Goal: Task Accomplishment & Management: Manage account settings

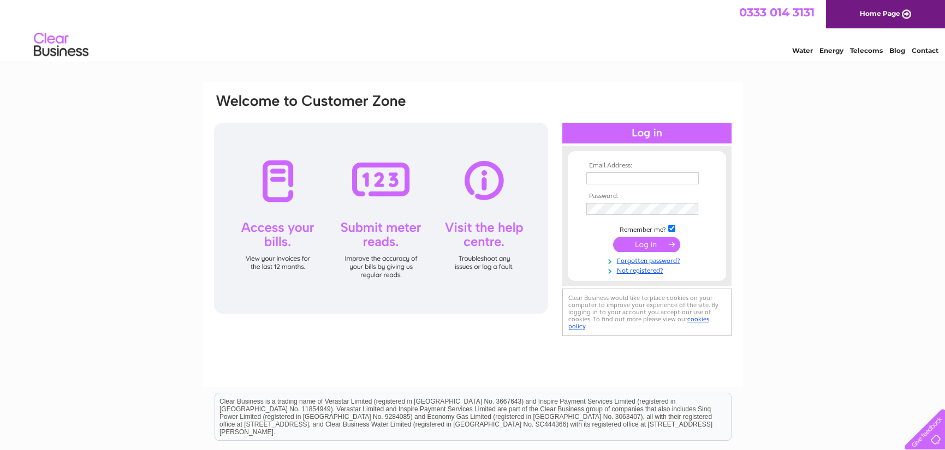
click at [646, 174] on input "text" at bounding box center [642, 178] width 112 height 12
type input "[PERSON_NAME][EMAIL_ADDRESS][PERSON_NAME][DOMAIN_NAME]"
click at [613, 237] on input "submit" at bounding box center [646, 244] width 67 height 15
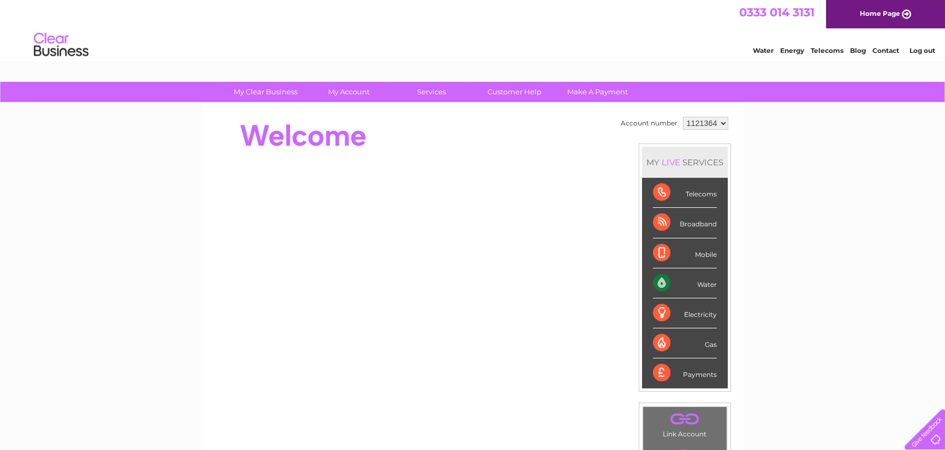
click at [691, 282] on div "Water" at bounding box center [685, 283] width 64 height 30
click at [662, 281] on div "Water" at bounding box center [685, 283] width 64 height 30
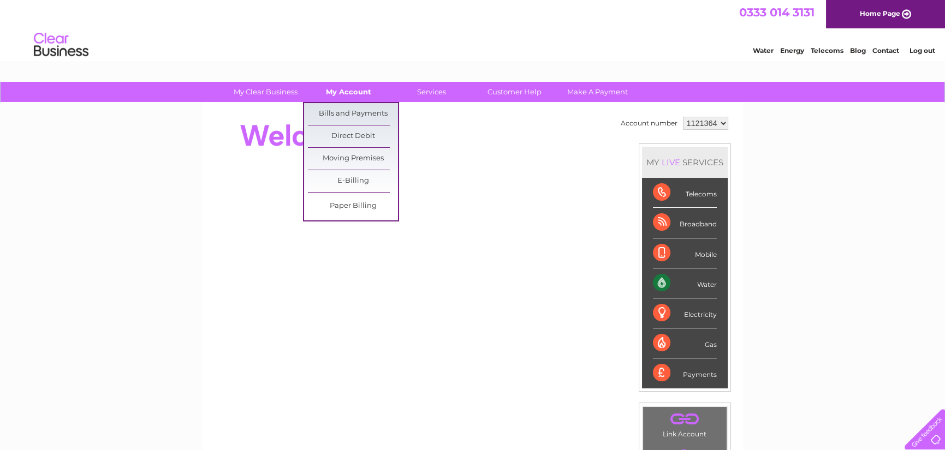
click at [353, 93] on link "My Account" at bounding box center [348, 92] width 90 height 20
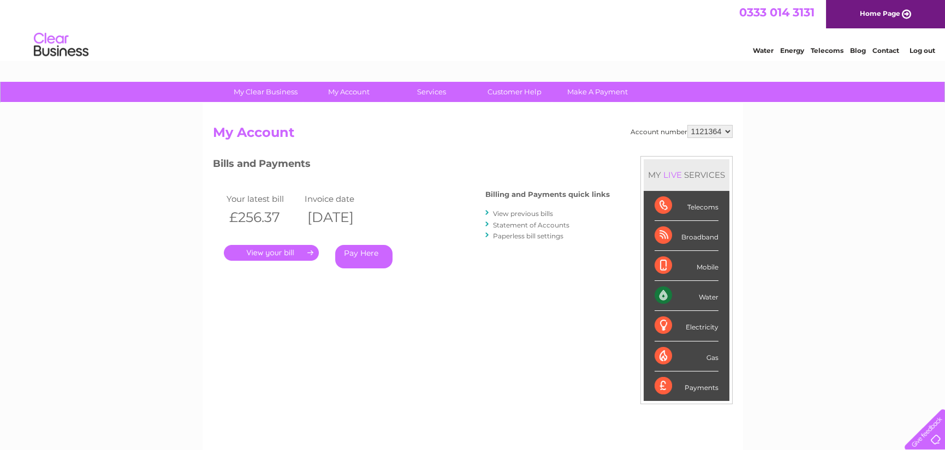
click at [281, 254] on link "." at bounding box center [271, 253] width 95 height 16
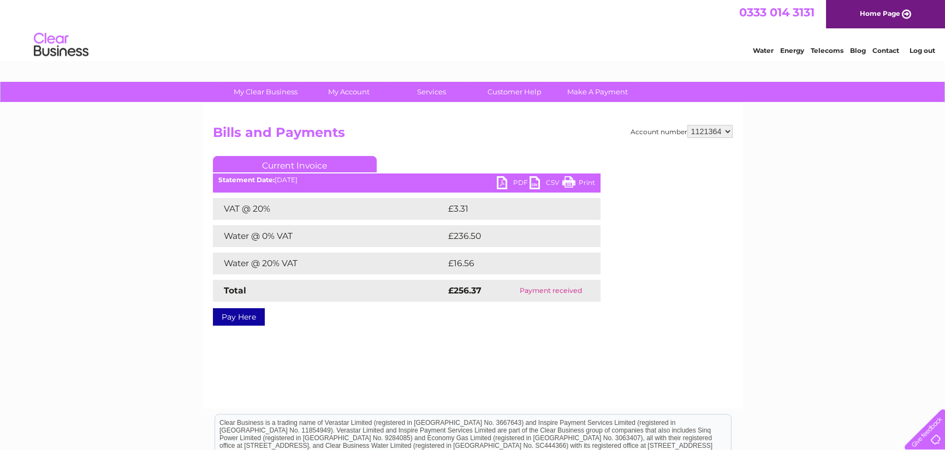
click at [515, 183] on link "PDF" at bounding box center [513, 184] width 33 height 16
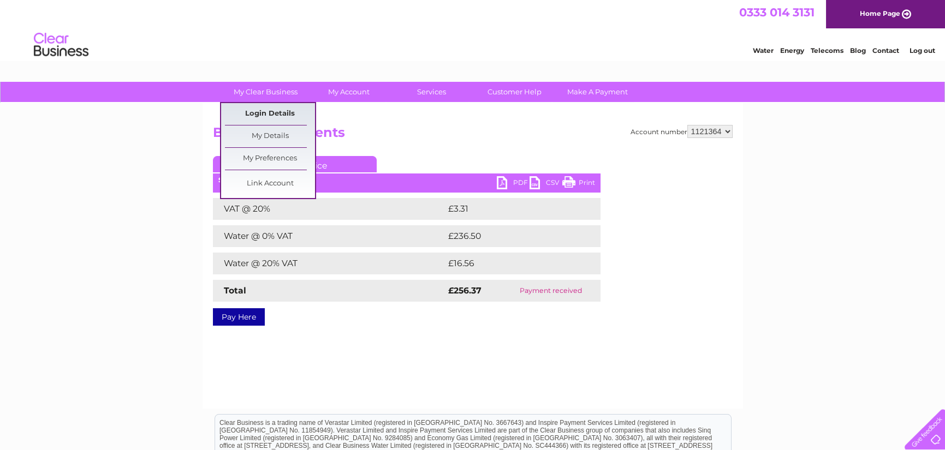
click at [274, 113] on link "Login Details" at bounding box center [270, 114] width 90 height 22
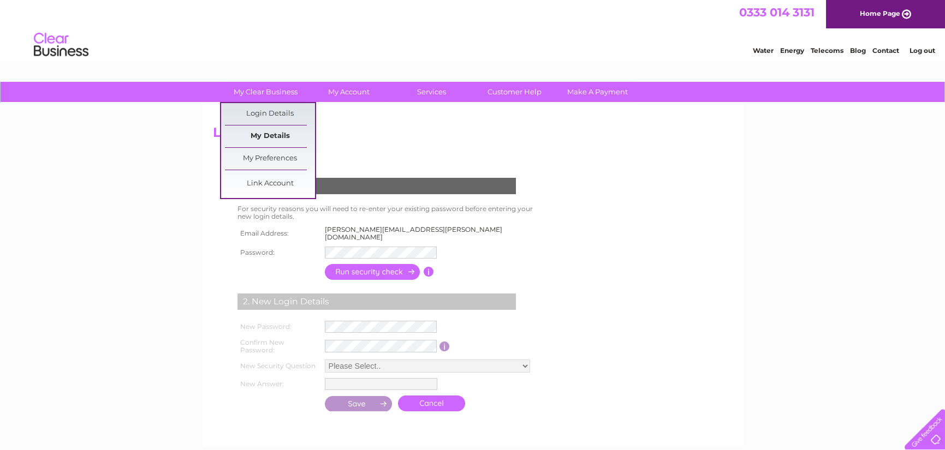
click at [277, 137] on link "My Details" at bounding box center [270, 137] width 90 height 22
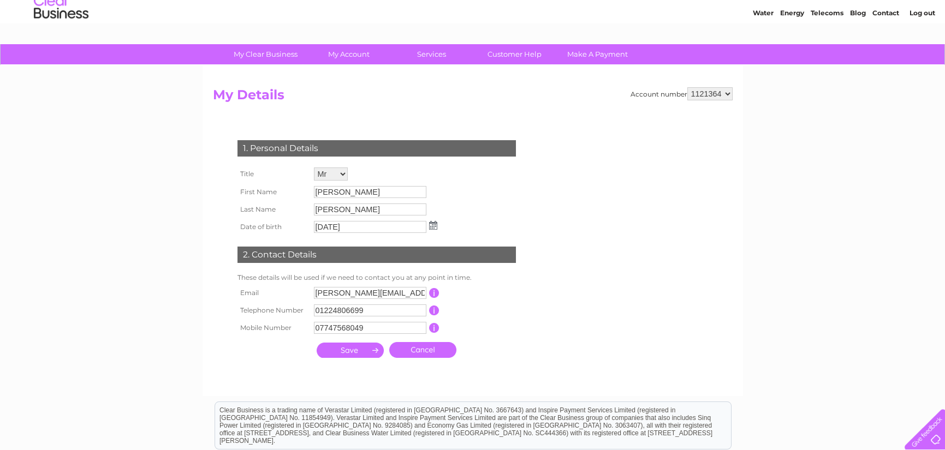
scroll to position [55, 0]
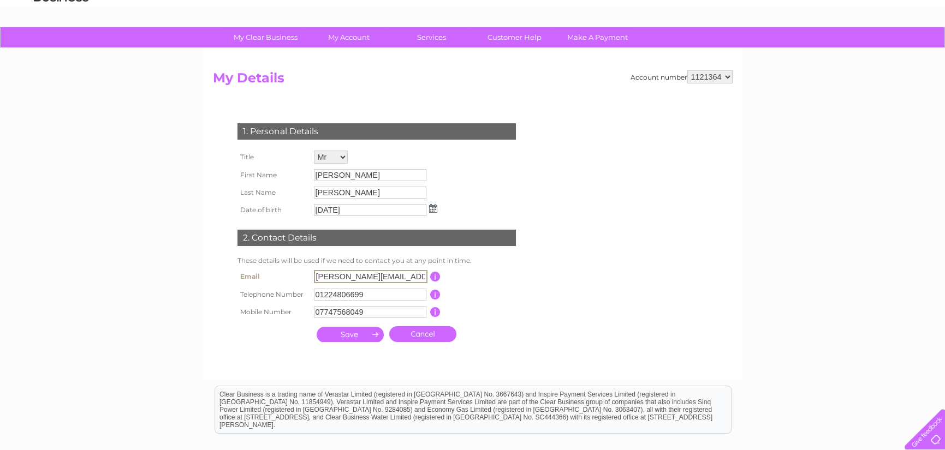
drag, startPoint x: 373, startPoint y: 274, endPoint x: 289, endPoint y: 271, distance: 83.5
click at [289, 271] on tr "Email [PERSON_NAME][EMAIL_ADDRESS][PERSON_NAME][DOMAIN_NAME] This should be a v…" at bounding box center [381, 276] width 293 height 19
type input "[PERSON_NAME][EMAIL_ADDRESS][PERSON_NAME][DOMAIN_NAME]"
click at [356, 329] on input "submit" at bounding box center [350, 333] width 67 height 15
